Goal: Information Seeking & Learning: Learn about a topic

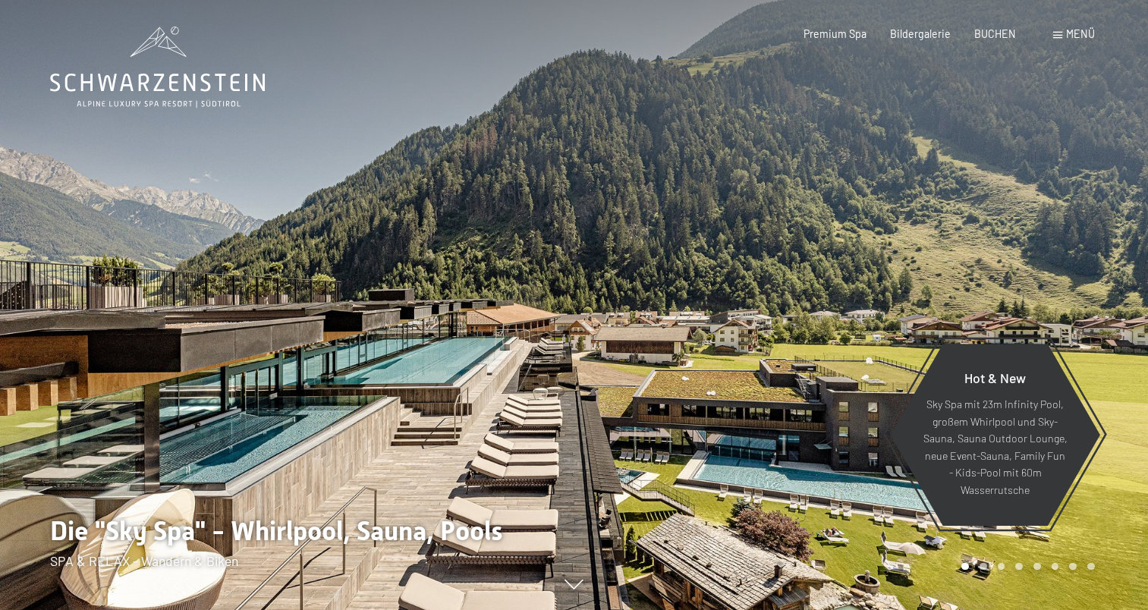
click at [1071, 34] on span "Menü" at bounding box center [1080, 33] width 29 height 13
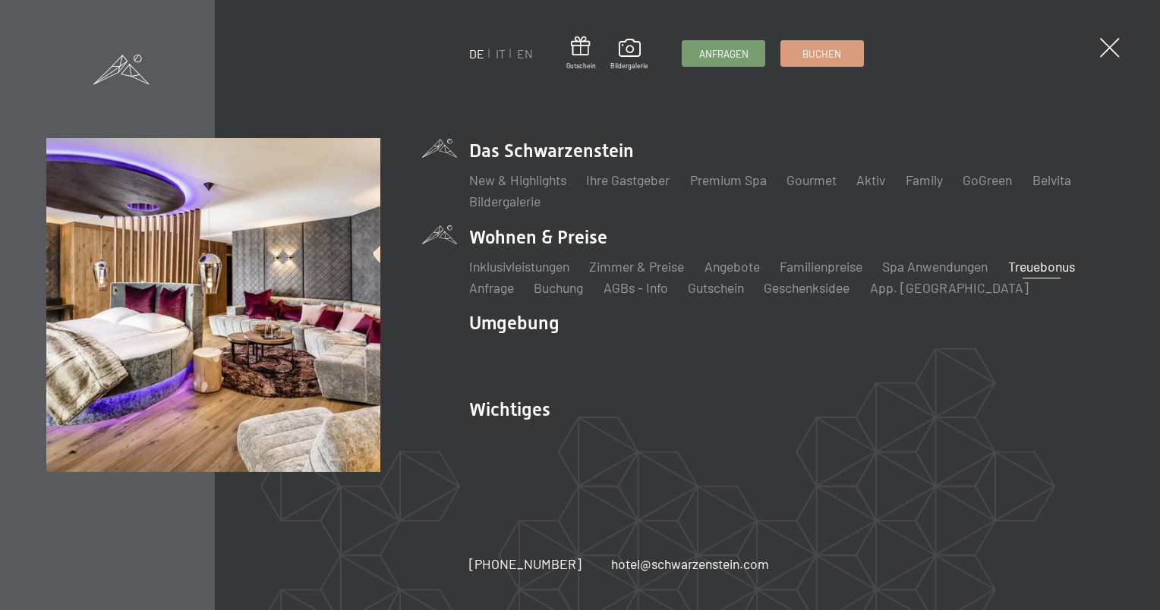
click at [1040, 270] on link "Treuebonus" at bounding box center [1041, 266] width 67 height 17
click at [564, 288] on link "Buchung" at bounding box center [558, 287] width 49 height 17
click at [635, 290] on link "AGBs - Info" at bounding box center [635, 287] width 65 height 17
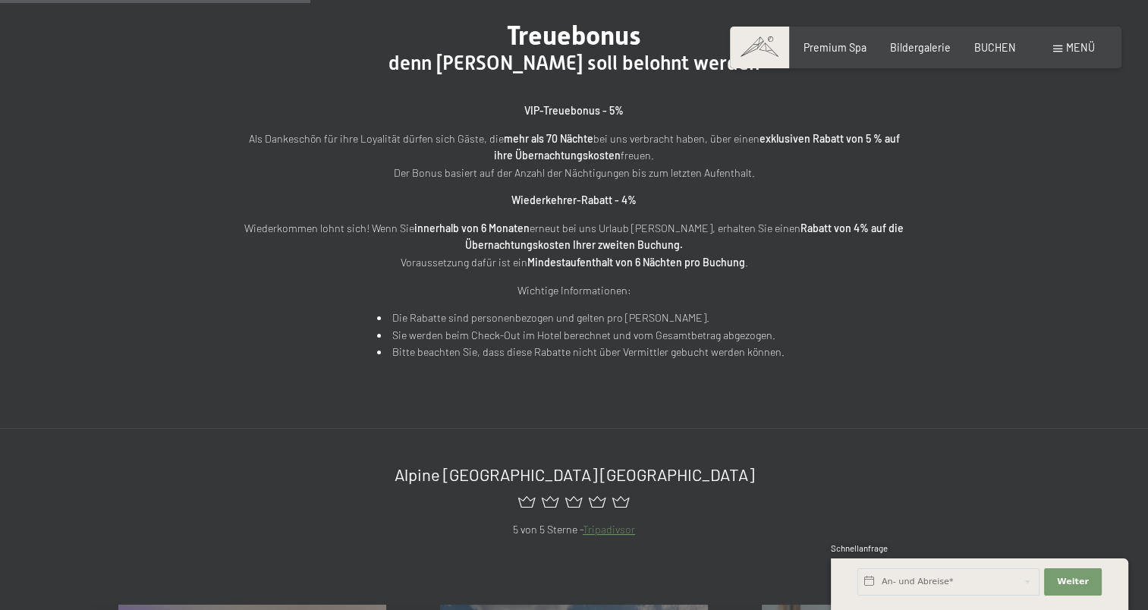
scroll to position [380, 0]
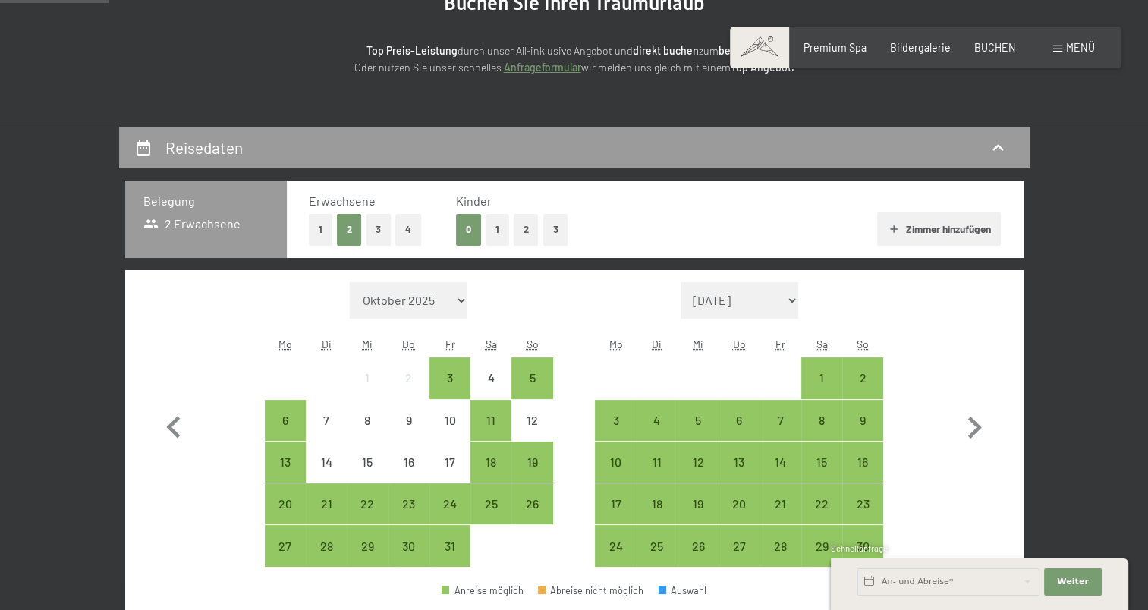
scroll to position [152, 0]
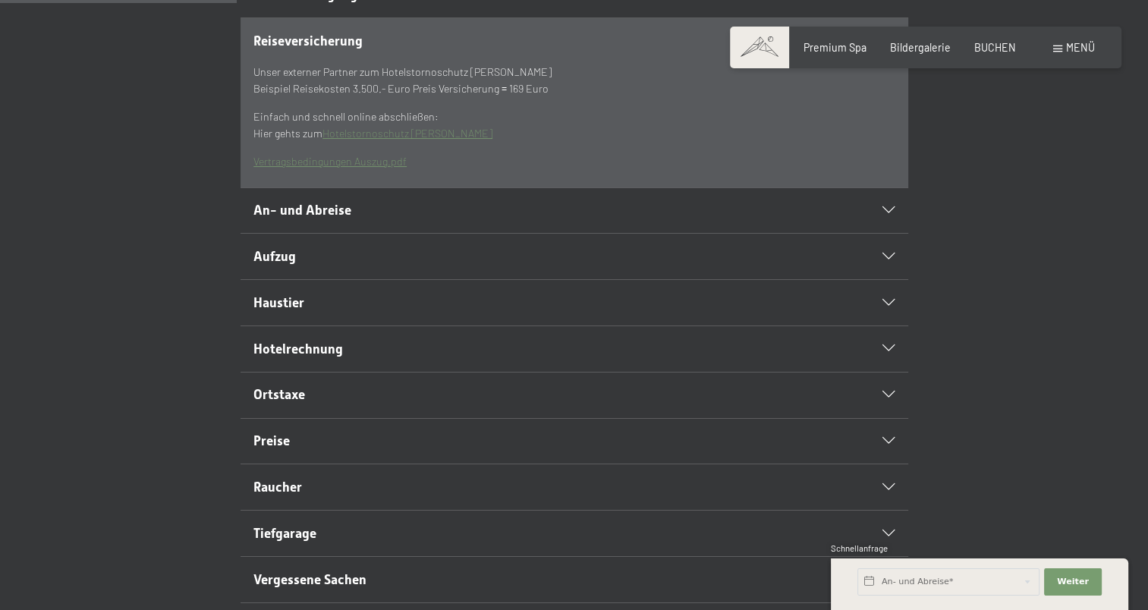
scroll to position [228, 0]
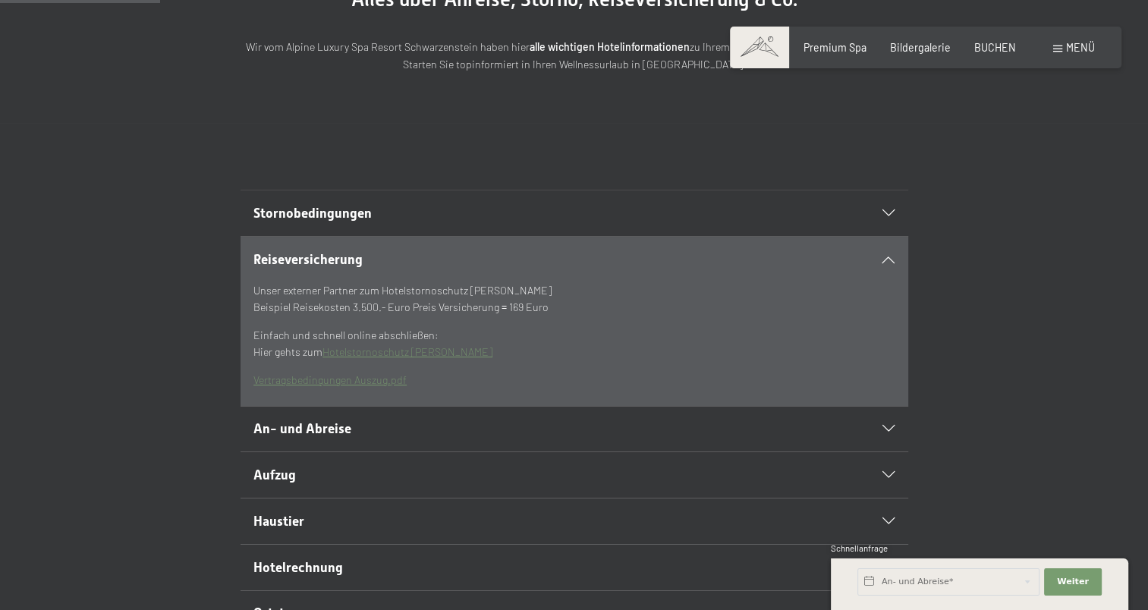
click at [887, 236] on div "Stornobedingungen" at bounding box center [574, 214] width 641 height 46
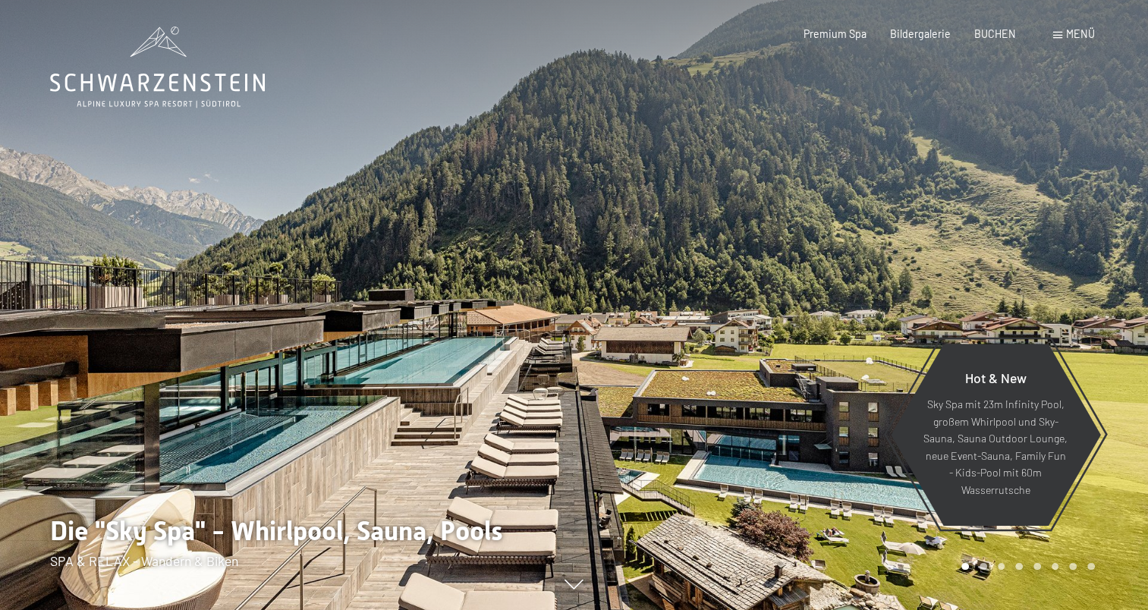
click at [1069, 34] on span "Menü" at bounding box center [1080, 33] width 29 height 13
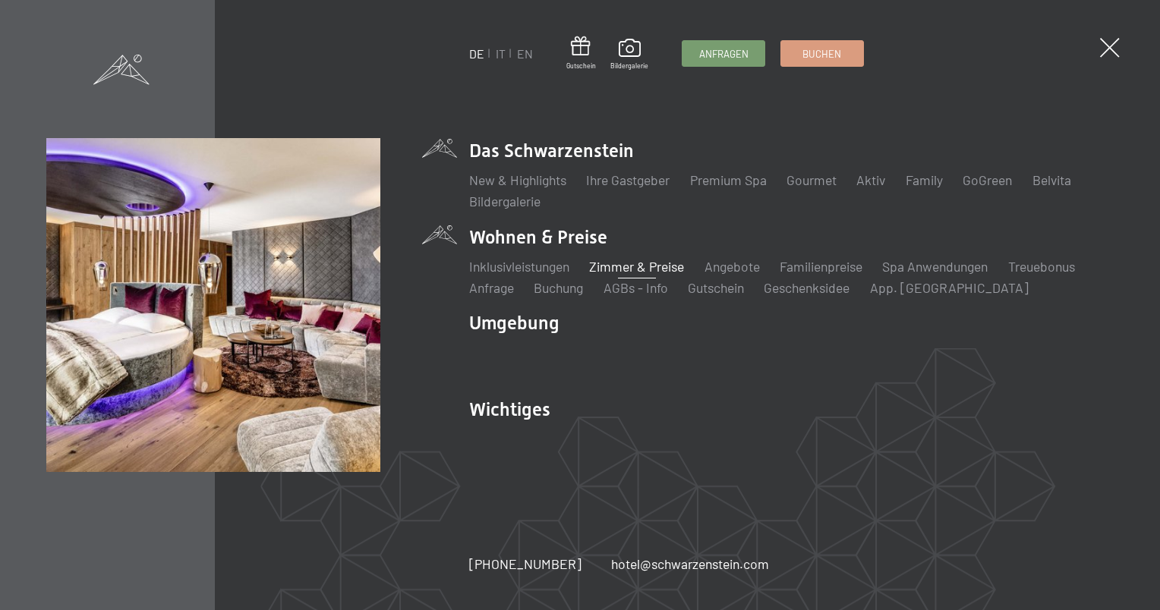
click at [643, 266] on link "Zimmer & Preise" at bounding box center [636, 266] width 95 height 17
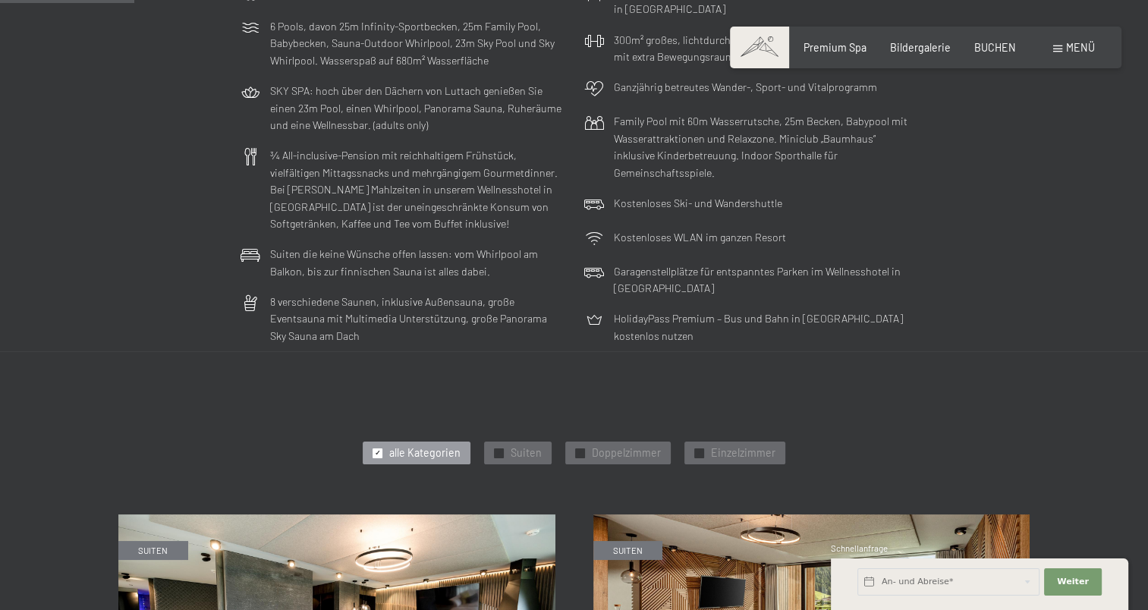
scroll to position [531, 0]
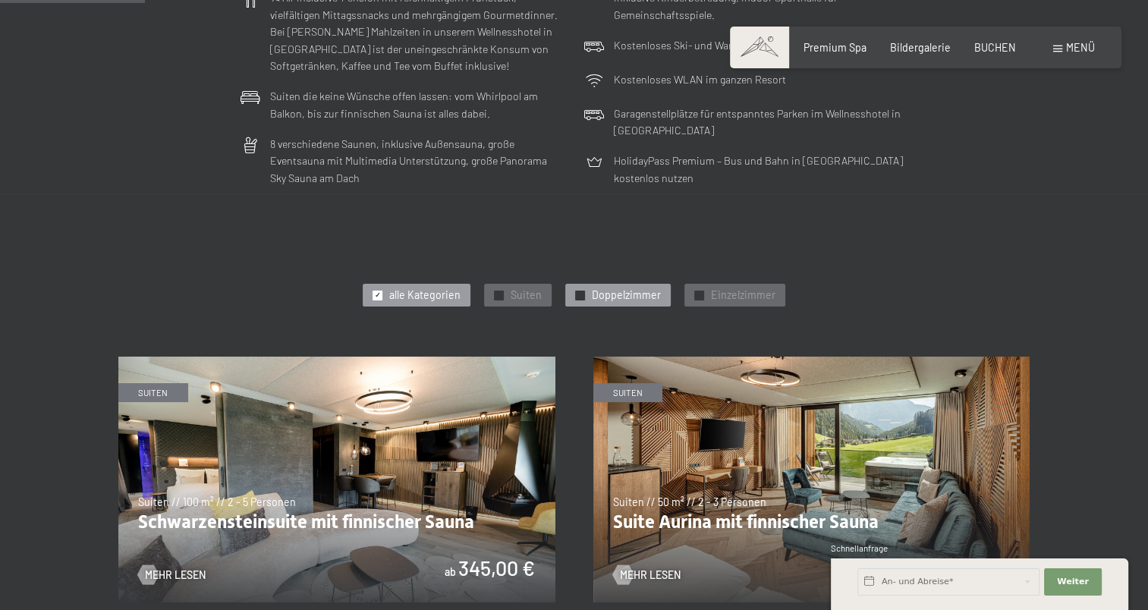
click at [624, 293] on span "Doppelzimmer" at bounding box center [626, 295] width 69 height 15
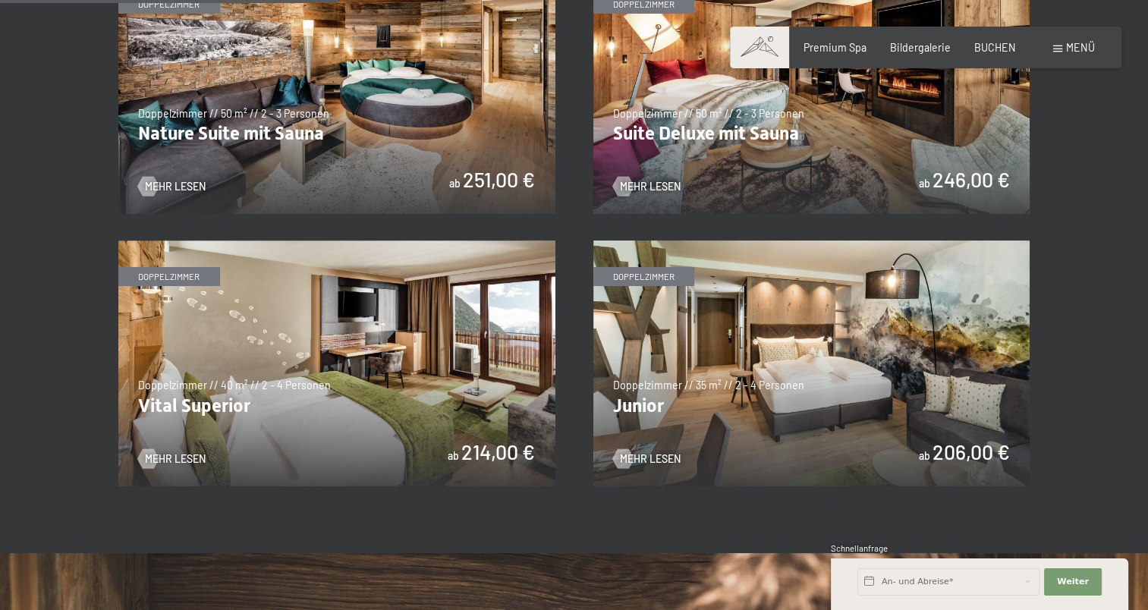
scroll to position [1063, 0]
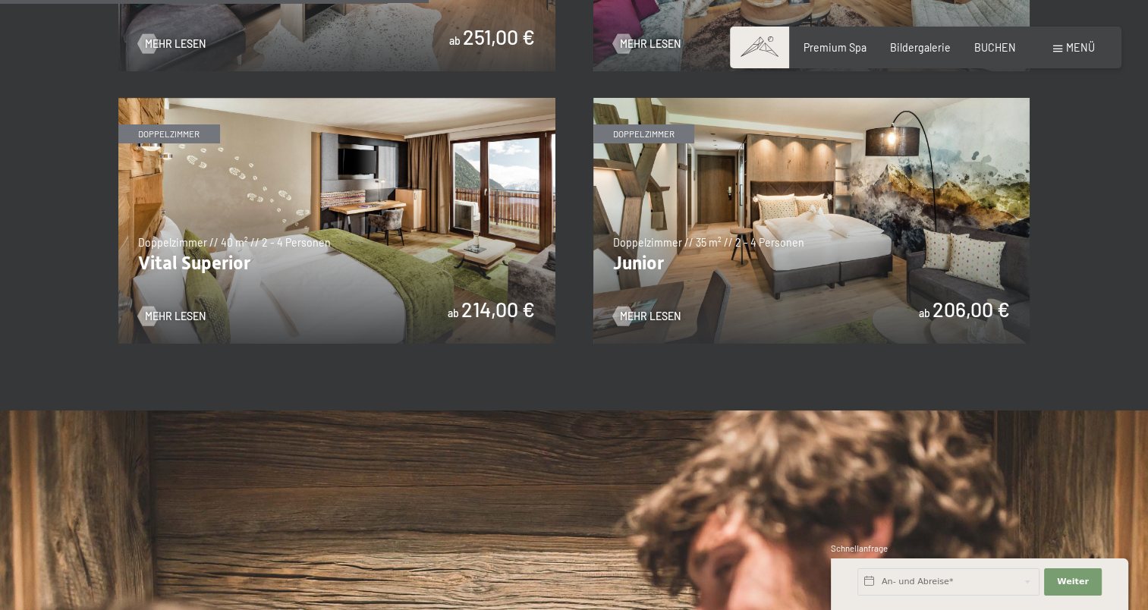
click at [371, 244] on img at bounding box center [336, 221] width 437 height 246
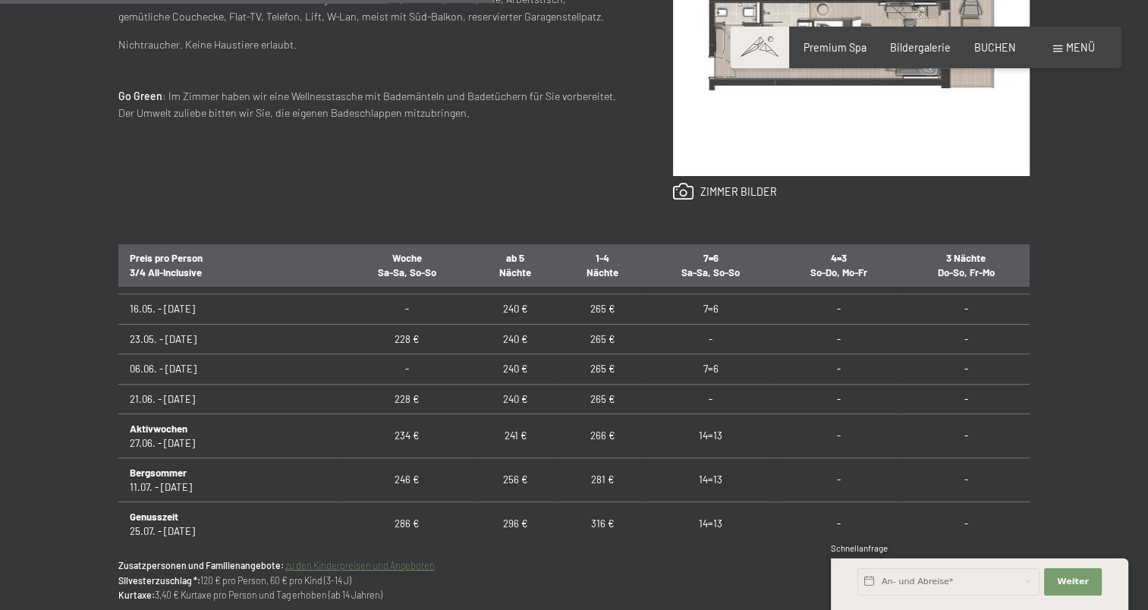
scroll to position [835, 0]
